Goal: Task Accomplishment & Management: Complete application form

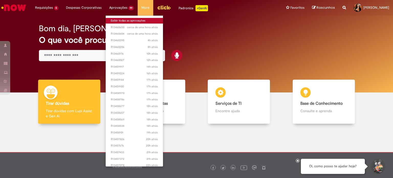
click at [126, 22] on link "Exibir todas as aprovações" at bounding box center [134, 21] width 57 height 6
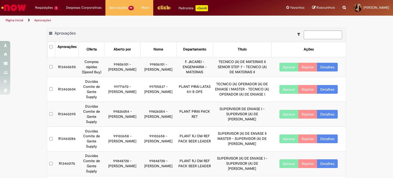
scroll to position [100, 0]
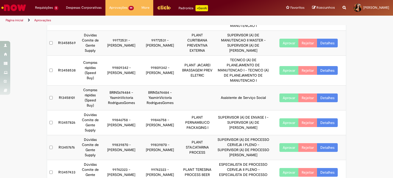
scroll to position [161, 0]
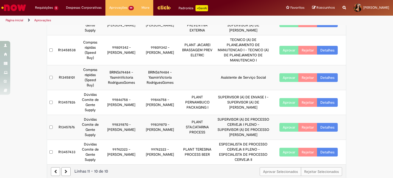
click at [61, 168] on link at bounding box center [65, 171] width 9 height 9
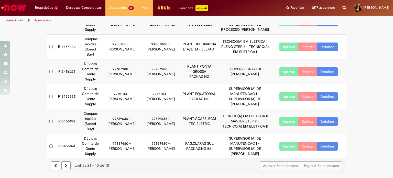
scroll to position [110, 0]
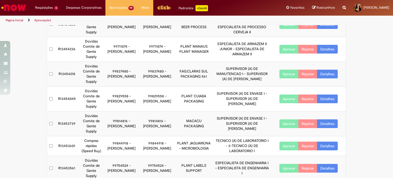
scroll to position [146, 0]
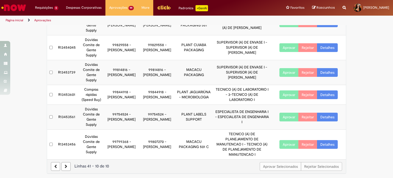
click at [65, 166] on link at bounding box center [65, 166] width 9 height 9
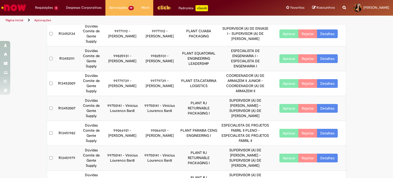
scroll to position [110, 0]
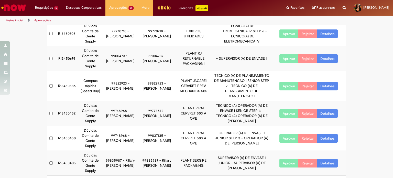
scroll to position [146, 0]
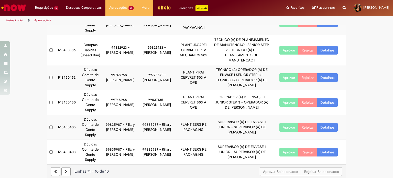
click at [65, 167] on link at bounding box center [65, 171] width 9 height 9
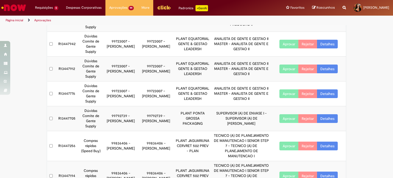
scroll to position [146, 0]
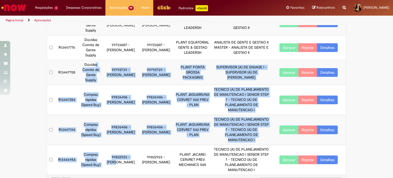
drag, startPoint x: 102, startPoint y: 103, endPoint x: 95, endPoint y: 64, distance: 39.2
click at [95, 64] on tbody "R13449400 Dúvidas Comite de Gente Supply 99716366 - [PERSON_NAME] 99716366 - [P…" at bounding box center [196, 42] width 298 height 263
click at [100, 75] on td "Dúvidas Comite de Gente Supply" at bounding box center [91, 72] width 24 height 25
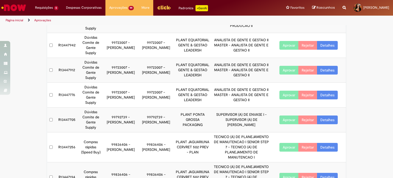
scroll to position [69, 0]
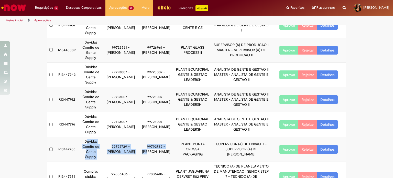
drag, startPoint x: 85, startPoint y: 138, endPoint x: 140, endPoint y: 158, distance: 58.9
click at [140, 158] on tr "R13447705 Dúvidas Comite de Gente Supply 99792739 - [PERSON_NAME] 99792739 - [P…" at bounding box center [196, 149] width 298 height 25
click at [332, 149] on link "Detalhes" at bounding box center [327, 149] width 21 height 9
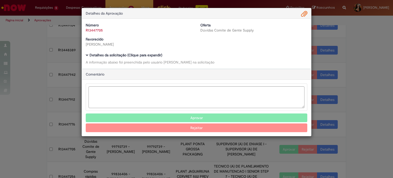
click at [161, 55] on b "Detalhes da solicitação (Clique para expandir)" at bounding box center [125, 55] width 73 height 5
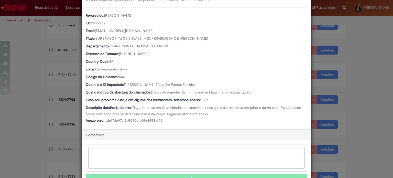
scroll to position [89, 0]
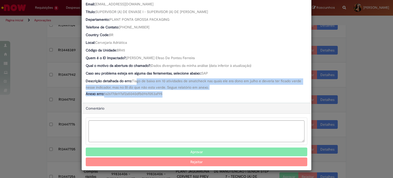
drag, startPoint x: 138, startPoint y: 80, endPoint x: 226, endPoint y: 95, distance: 89.2
click at [226, 95] on div "Favorecido: [PERSON_NAME] ID: 99792739 Email: [EMAIL_ADDRESS][DOMAIN_NAME] Títu…" at bounding box center [196, 39] width 221 height 117
click at [226, 95] on div "Anexo erro: 1a26f7de97af2a5040dfb096f053af95" at bounding box center [196, 94] width 221 height 6
drag, startPoint x: 226, startPoint y: 95, endPoint x: 152, endPoint y: 77, distance: 76.6
click at [152, 77] on div "Favorecido: [PERSON_NAME] ID: 99792739 Email: [EMAIL_ADDRESS][DOMAIN_NAME] Títu…" at bounding box center [196, 39] width 221 height 117
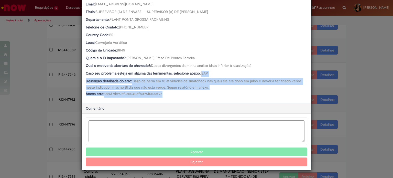
click at [152, 77] on div "Favorecido: [PERSON_NAME] ID: 99792739 Email: [EMAIL_ADDRESS][DOMAIN_NAME] Títu…" at bounding box center [196, 39] width 221 height 117
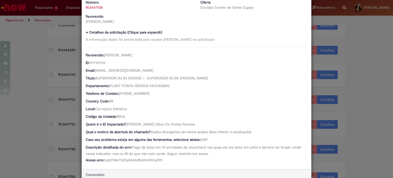
scroll to position [0, 0]
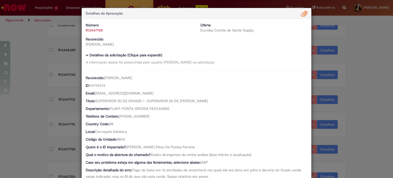
click at [301, 15] on span "Ambev Approval Modal" at bounding box center [304, 14] width 6 height 9
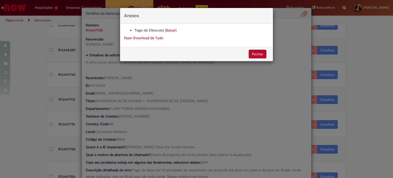
click at [237, 110] on div "Anexos Tiago de Efeso.xlsx [ Baixar ] Fazer Download de Tudo [GEOGRAPHIC_DATA]" at bounding box center [196, 89] width 393 height 178
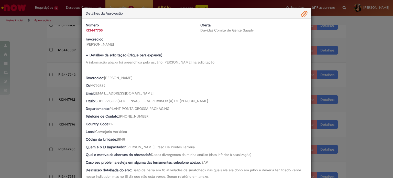
click at [148, 147] on span "[PERSON_NAME] Efeso De Pontes Ferreira" at bounding box center [160, 146] width 68 height 5
click at [148, 148] on span "[PERSON_NAME] Efeso De Pontes Ferreira" at bounding box center [160, 146] width 68 height 5
click at [154, 148] on span "[PERSON_NAME] Efeso De Pontes Ferreira" at bounding box center [160, 146] width 68 height 5
drag, startPoint x: 181, startPoint y: 147, endPoint x: 125, endPoint y: 147, distance: 55.7
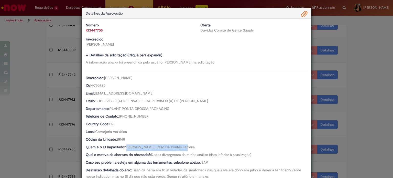
click at [125, 147] on div "Quem é o ID Impactado?: Tiago De Efeso [PERSON_NAME]" at bounding box center [196, 147] width 221 height 6
copy span "[PERSON_NAME] Efeso De Pontes Ferreira"
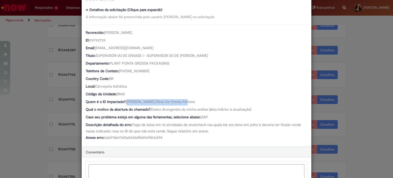
scroll to position [77, 0]
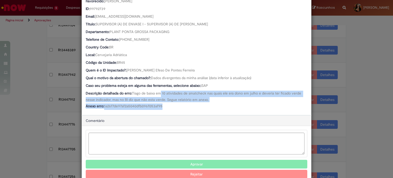
drag, startPoint x: 161, startPoint y: 99, endPoint x: 166, endPoint y: 104, distance: 7.6
click at [166, 104] on div "Favorecido: [PERSON_NAME] ID: 99792739 Email: [EMAIL_ADDRESS][DOMAIN_NAME] Títu…" at bounding box center [196, 51] width 221 height 117
click at [166, 104] on div "Anexo erro: 1a26f7de97af2a5040dfb096f053af95" at bounding box center [196, 106] width 221 height 6
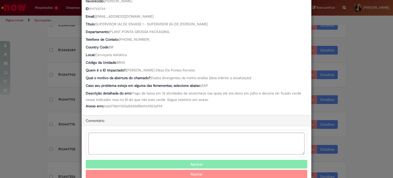
scroll to position [0, 0]
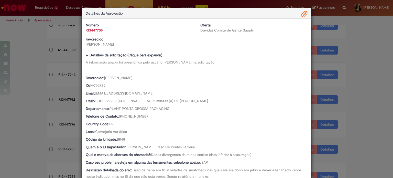
click at [301, 15] on span "Ambev Approval Modal" at bounding box center [304, 14] width 6 height 9
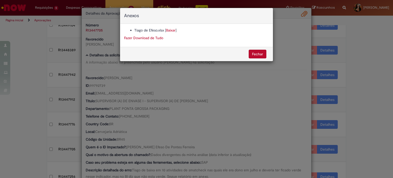
click at [152, 100] on div "Anexos Tiago de Efeso.xlsx [ Baixar ] Fazer Download de Tudo [GEOGRAPHIC_DATA]" at bounding box center [196, 89] width 393 height 178
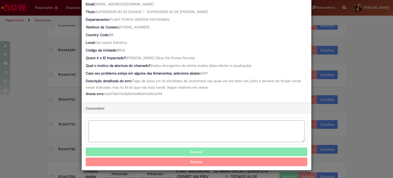
click at [143, 124] on textarea "Ambev Approval Modal" at bounding box center [196, 131] width 216 height 22
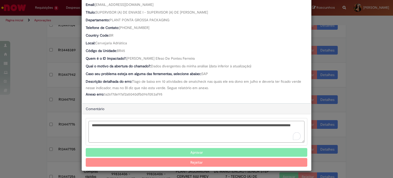
drag, startPoint x: 145, startPoint y: 123, endPoint x: 159, endPoint y: 130, distance: 15.3
click at [159, 130] on textarea "**********" at bounding box center [196, 132] width 216 height 22
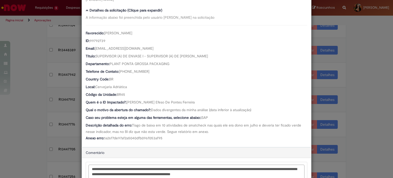
scroll to position [0, 0]
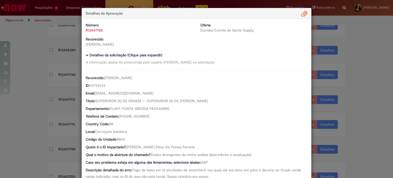
click at [304, 17] on span "Ambev Approval Modal" at bounding box center [304, 14] width 6 height 9
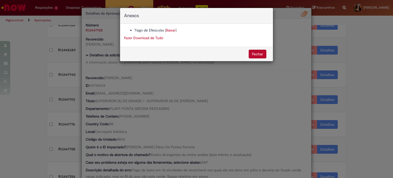
click at [170, 30] on link "Baixar" at bounding box center [170, 30] width 9 height 5
drag, startPoint x: 179, startPoint y: 130, endPoint x: 182, endPoint y: 129, distance: 2.9
click at [180, 129] on div "Anexos Tiago de Efeso.xlsx [ Baixar ] Fazer Download de Tudo [GEOGRAPHIC_DATA]" at bounding box center [196, 89] width 393 height 178
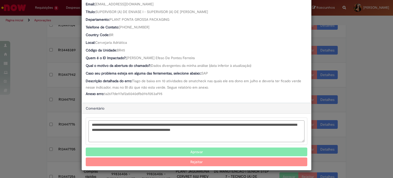
click at [270, 131] on textarea "**********" at bounding box center [196, 131] width 216 height 22
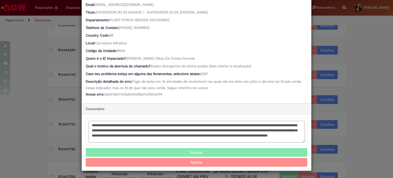
drag, startPoint x: 184, startPoint y: 123, endPoint x: 234, endPoint y: 133, distance: 50.5
click at [234, 133] on textarea "**********" at bounding box center [196, 132] width 216 height 22
click at [265, 140] on textarea "**********" at bounding box center [196, 132] width 216 height 22
paste textarea "**********"
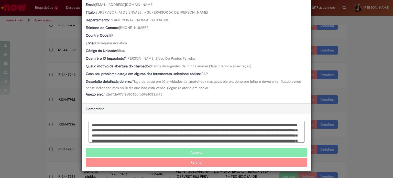
scroll to position [11, 0]
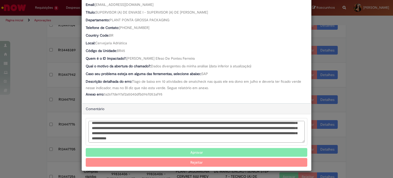
drag, startPoint x: 260, startPoint y: 130, endPoint x: 271, endPoint y: 129, distance: 11.3
click at [271, 129] on textarea "**********" at bounding box center [196, 132] width 216 height 22
click at [209, 134] on textarea "**********" at bounding box center [196, 132] width 216 height 22
click at [200, 137] on textarea "**********" at bounding box center [196, 132] width 216 height 22
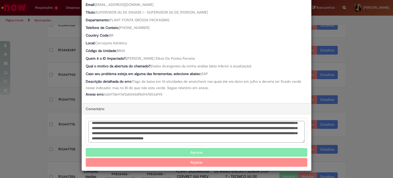
type textarea "**********"
click at [193, 162] on button "Rejeitar" at bounding box center [196, 162] width 221 height 9
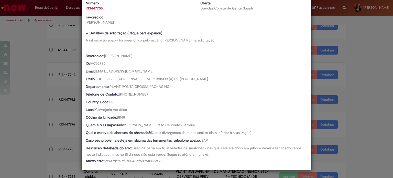
scroll to position [40, 0]
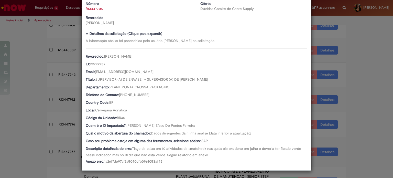
click at [344, 120] on div "1 Fluxo de trabalho de R13447705 foi cancelado Detalhes da Aprovação Número R13…" at bounding box center [196, 89] width 393 height 178
